Goal: Find contact information: Find contact information

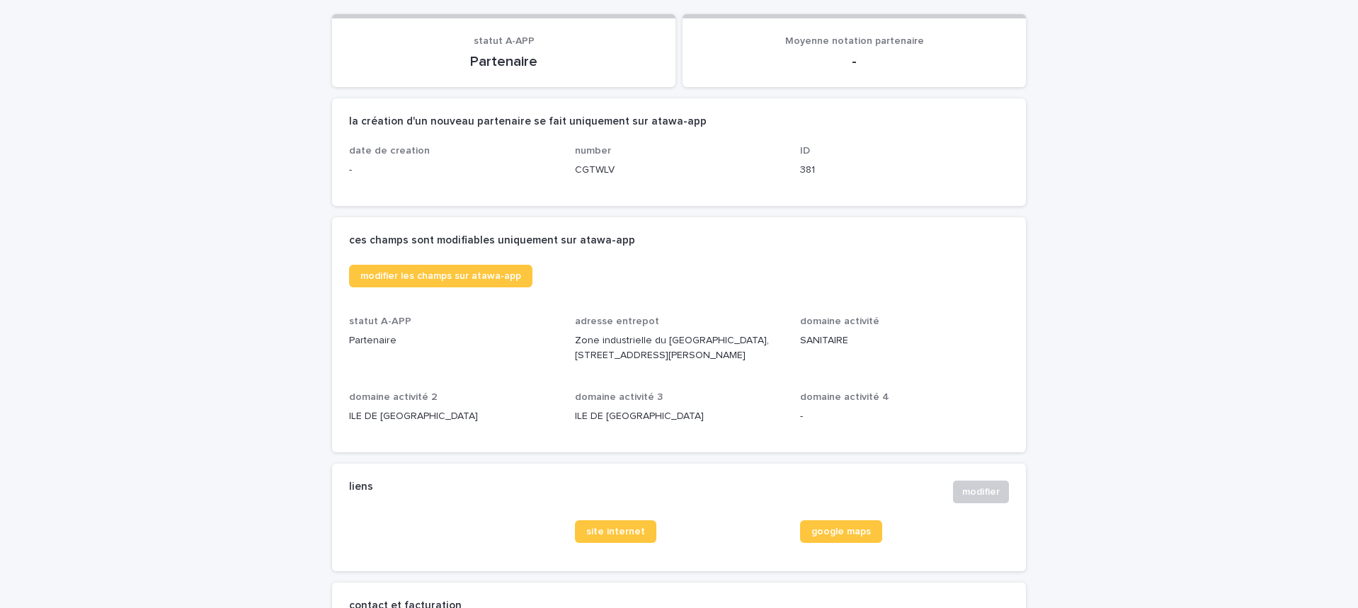
scroll to position [467, 0]
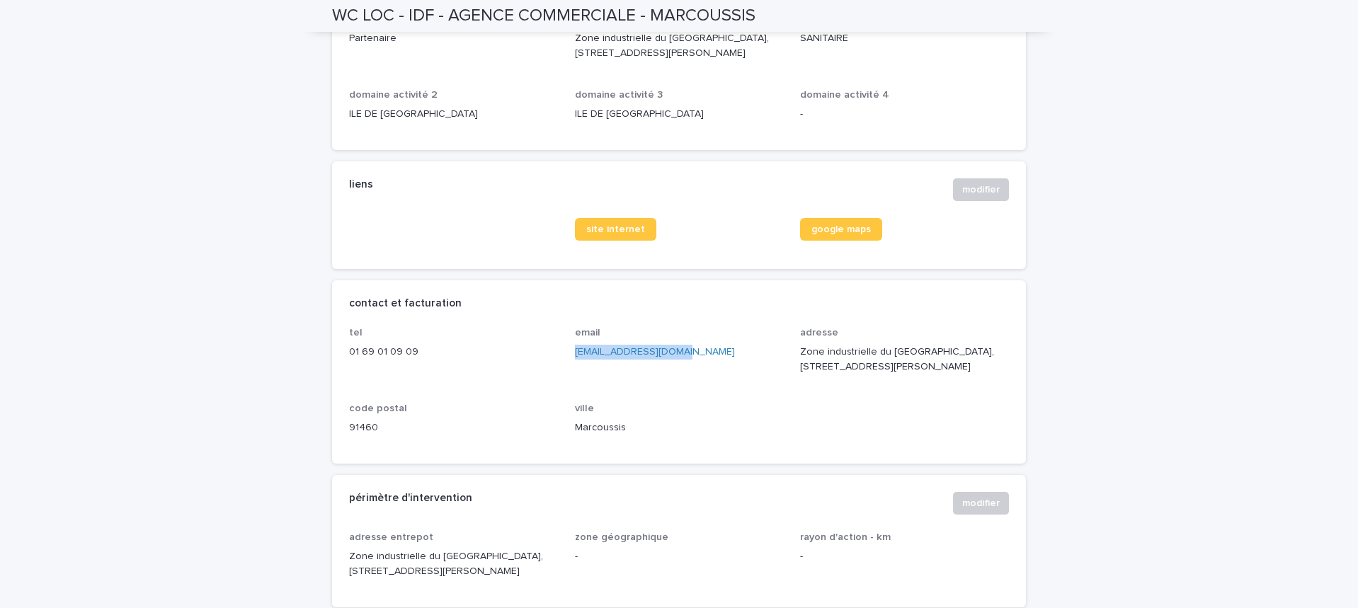
drag, startPoint x: 672, startPoint y: 353, endPoint x: 569, endPoint y: 349, distance: 102.8
click at [575, 351] on p "commerce-idf@wcloc.fr" at bounding box center [679, 352] width 209 height 15
copy link "commerce-idf@wcloc.fr"
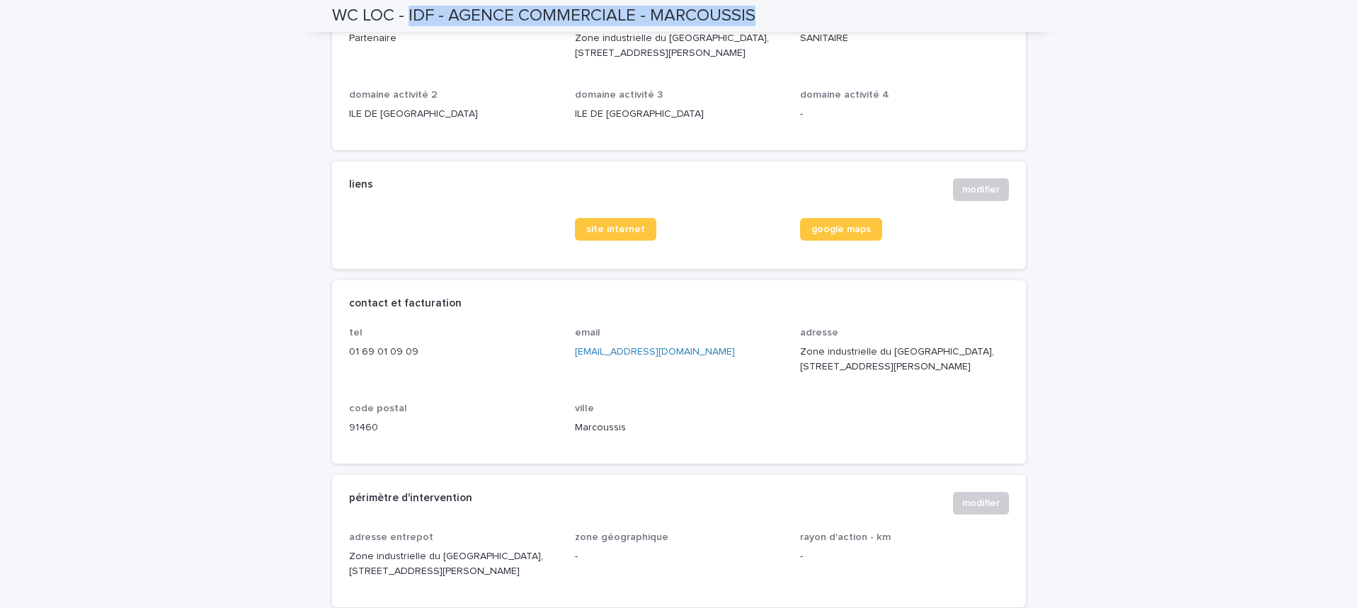
drag, startPoint x: 404, startPoint y: 13, endPoint x: 771, endPoint y: 23, distance: 367.0
click at [771, 23] on div "WC LOC - IDF - AGENCE COMMERCIALE - MARCOUSSIS" at bounding box center [679, 16] width 694 height 32
copy h2 "IDF - AGENCE COMMERCIALE - MARCOUSSIS"
